Goal: Transaction & Acquisition: Purchase product/service

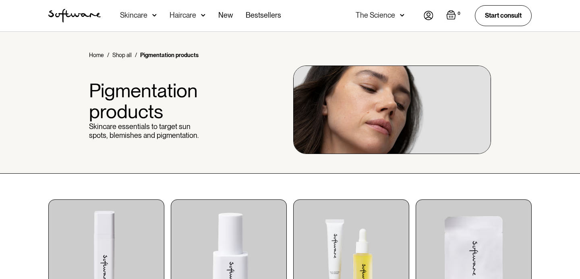
click at [151, 19] on div "Skincare" at bounding box center [138, 15] width 37 height 31
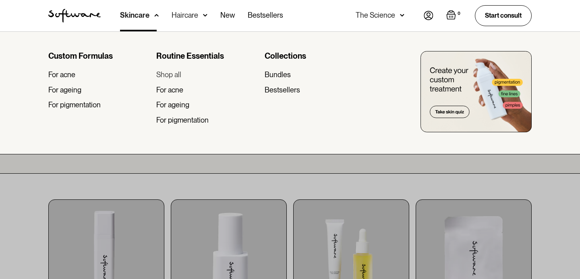
click at [174, 73] on div "Shop all" at bounding box center [168, 74] width 25 height 9
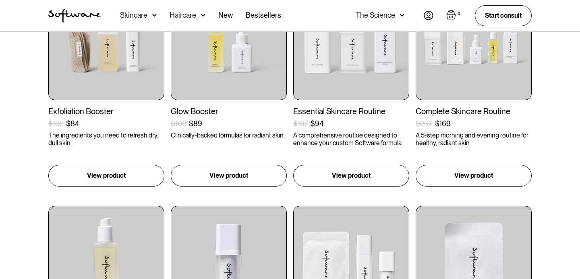
scroll to position [231, 0]
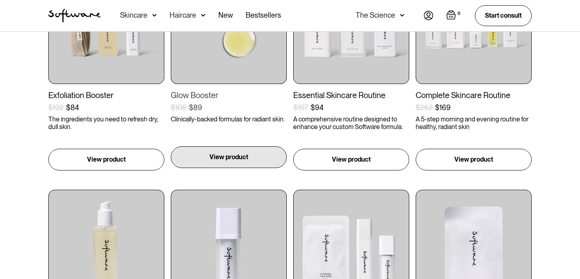
click at [214, 157] on p "View product" at bounding box center [228, 158] width 39 height 10
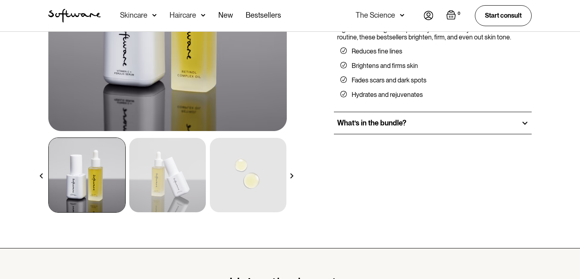
scroll to position [87, 0]
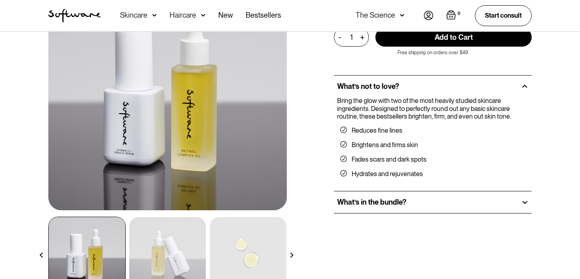
click at [393, 193] on div "What’s in the bundle?" at bounding box center [433, 203] width 198 height 22
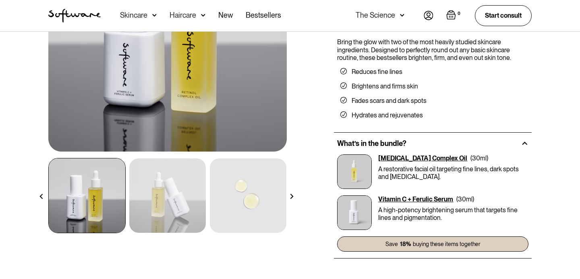
scroll to position [0, 0]
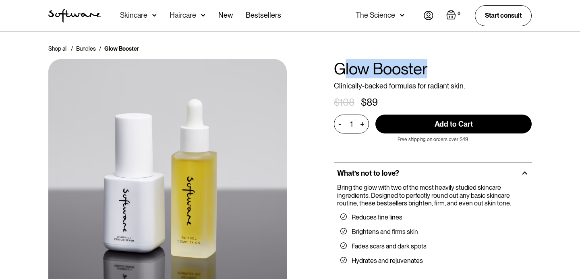
drag, startPoint x: 431, startPoint y: 66, endPoint x: 341, endPoint y: 66, distance: 89.3
click at [341, 66] on h1 "Glow Booster" at bounding box center [433, 68] width 198 height 19
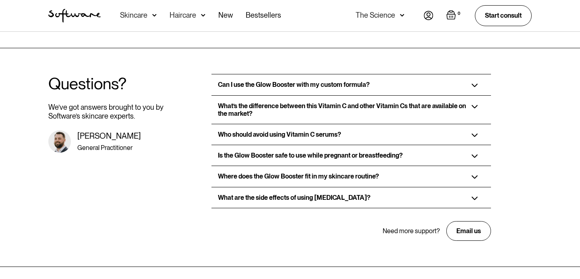
scroll to position [1223, 0]
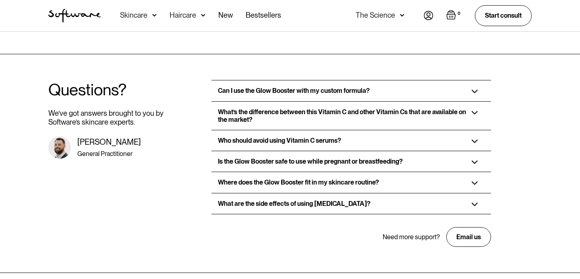
click at [475, 182] on img at bounding box center [474, 184] width 6 height 4
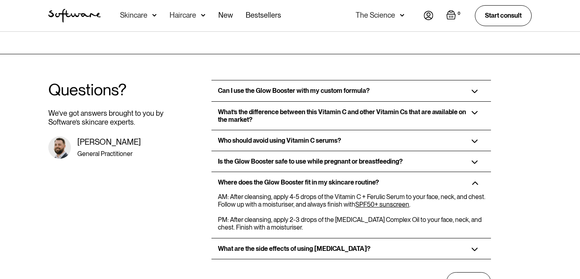
click at [475, 182] on img at bounding box center [474, 184] width 6 height 4
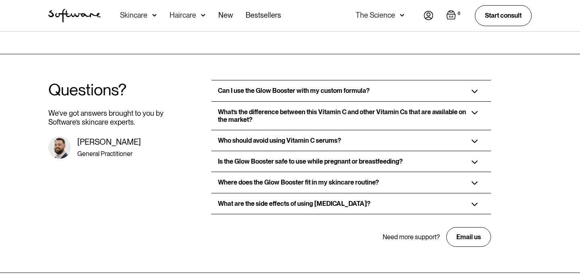
click at [469, 87] on div "Can I use the Glow Booster with my custom formula?" at bounding box center [350, 90] width 279 height 21
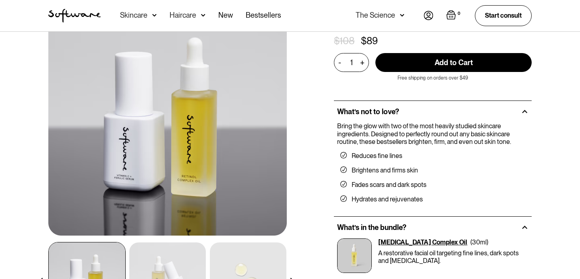
scroll to position [0, 0]
